Goal: Register for event/course

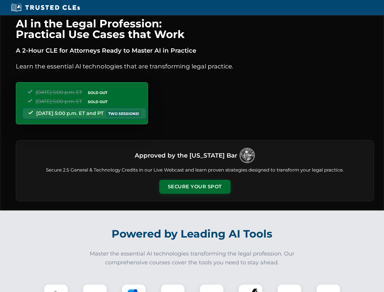
click at [195, 187] on button "Secure Your Spot" at bounding box center [194, 187] width 71 height 14
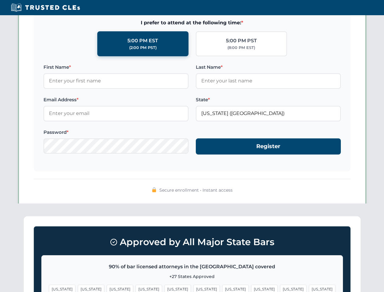
click at [222, 288] on span "[US_STATE]" at bounding box center [235, 288] width 26 height 9
click at [280, 288] on span "[US_STATE]" at bounding box center [293, 288] width 26 height 9
